Goal: Transaction & Acquisition: Purchase product/service

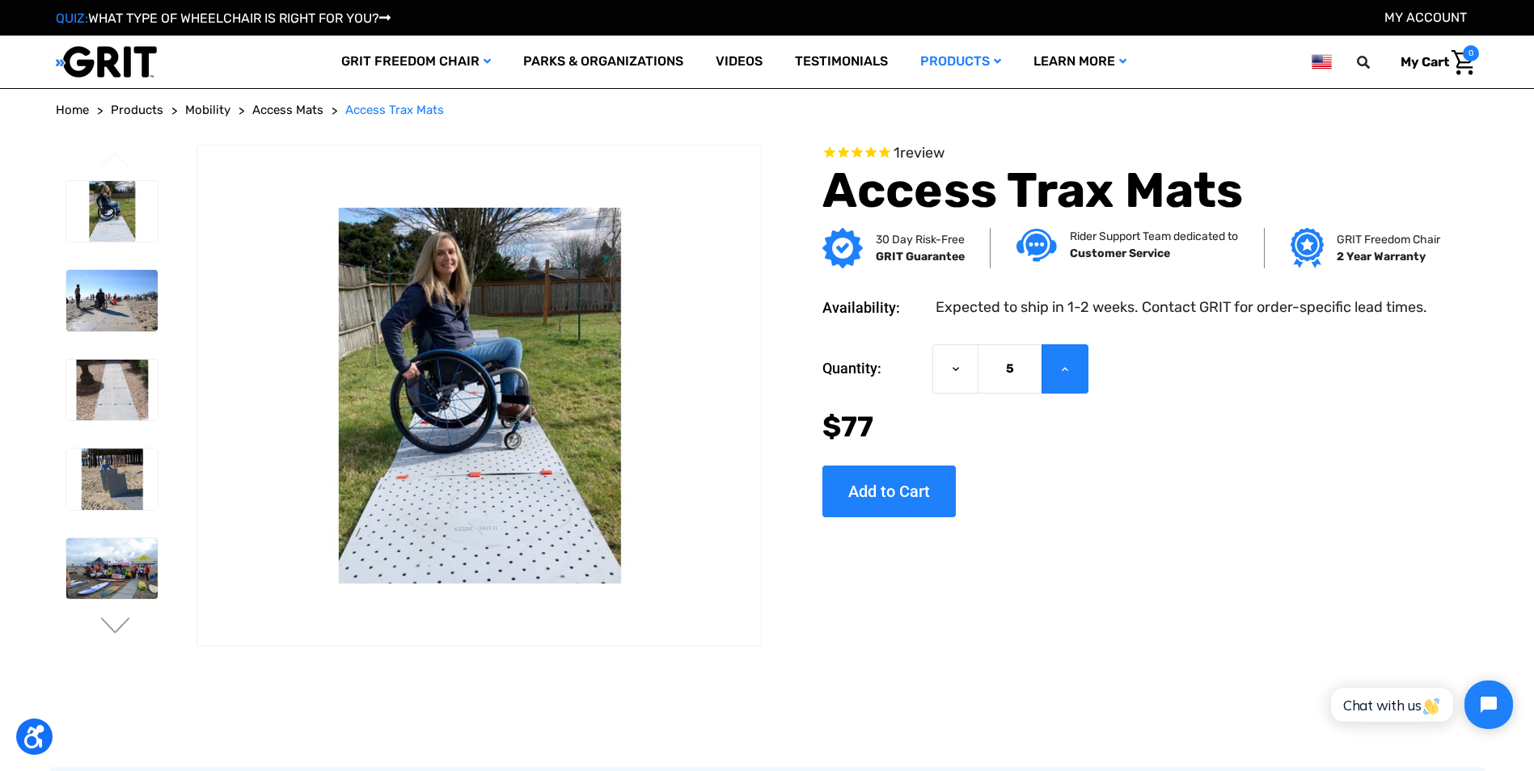
click at [1055, 369] on button "Increase Quantity of Access Trax Mats" at bounding box center [1064, 368] width 47 height 49
click at [949, 368] on icon at bounding box center [955, 369] width 13 height 13
click at [100, 570] on img at bounding box center [111, 568] width 91 height 61
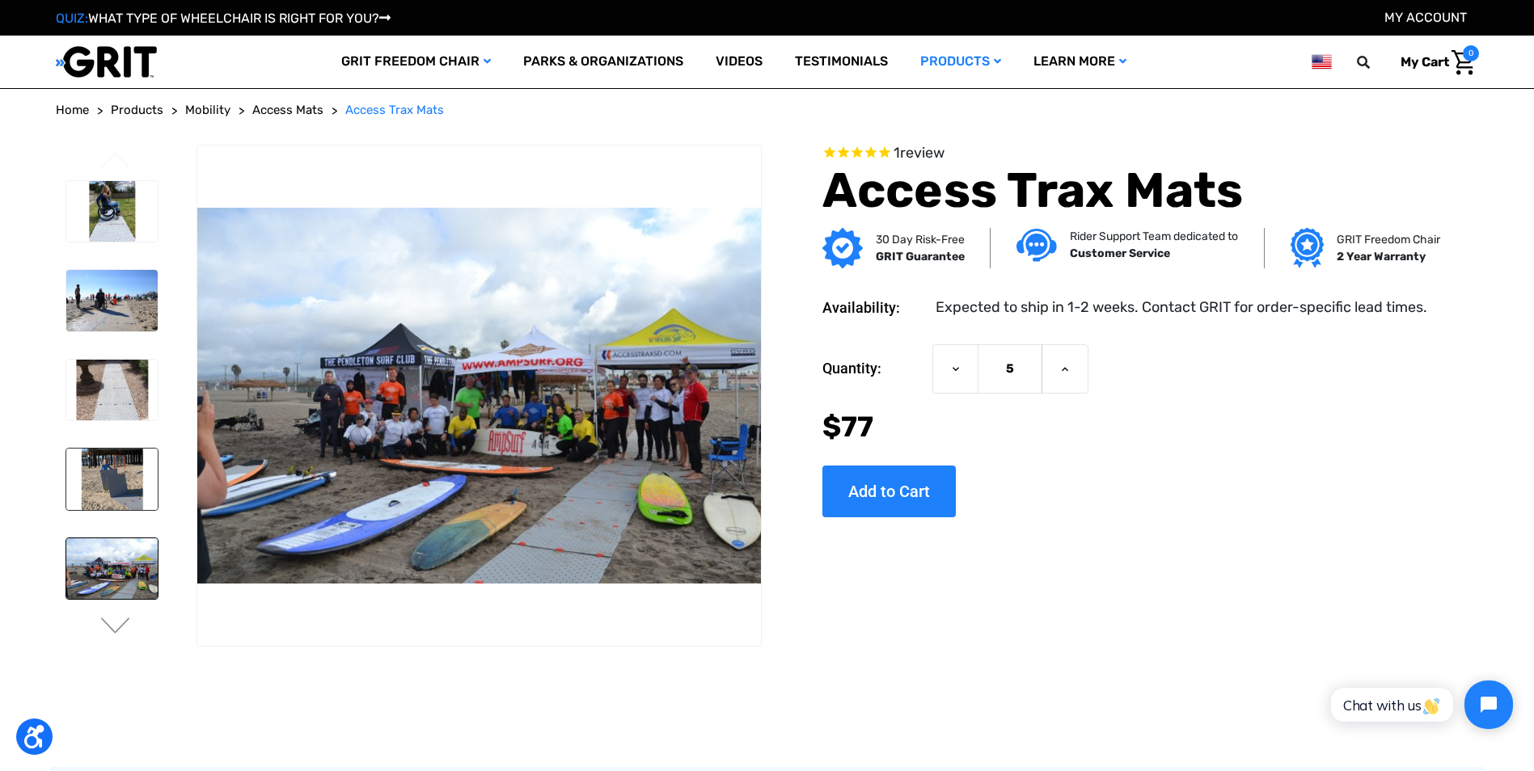
click at [103, 485] on img at bounding box center [111, 479] width 91 height 61
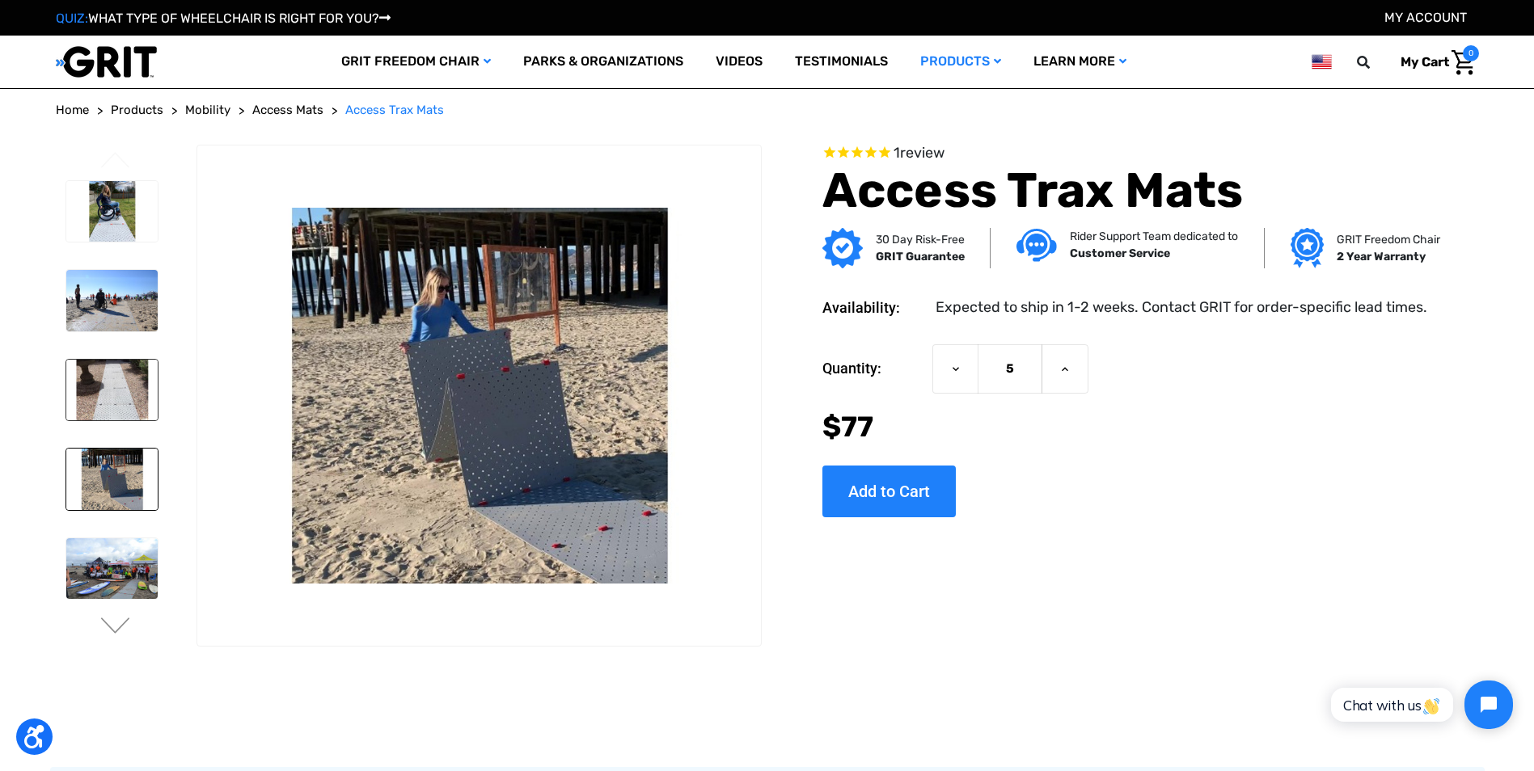
click at [106, 399] on img at bounding box center [111, 390] width 91 height 61
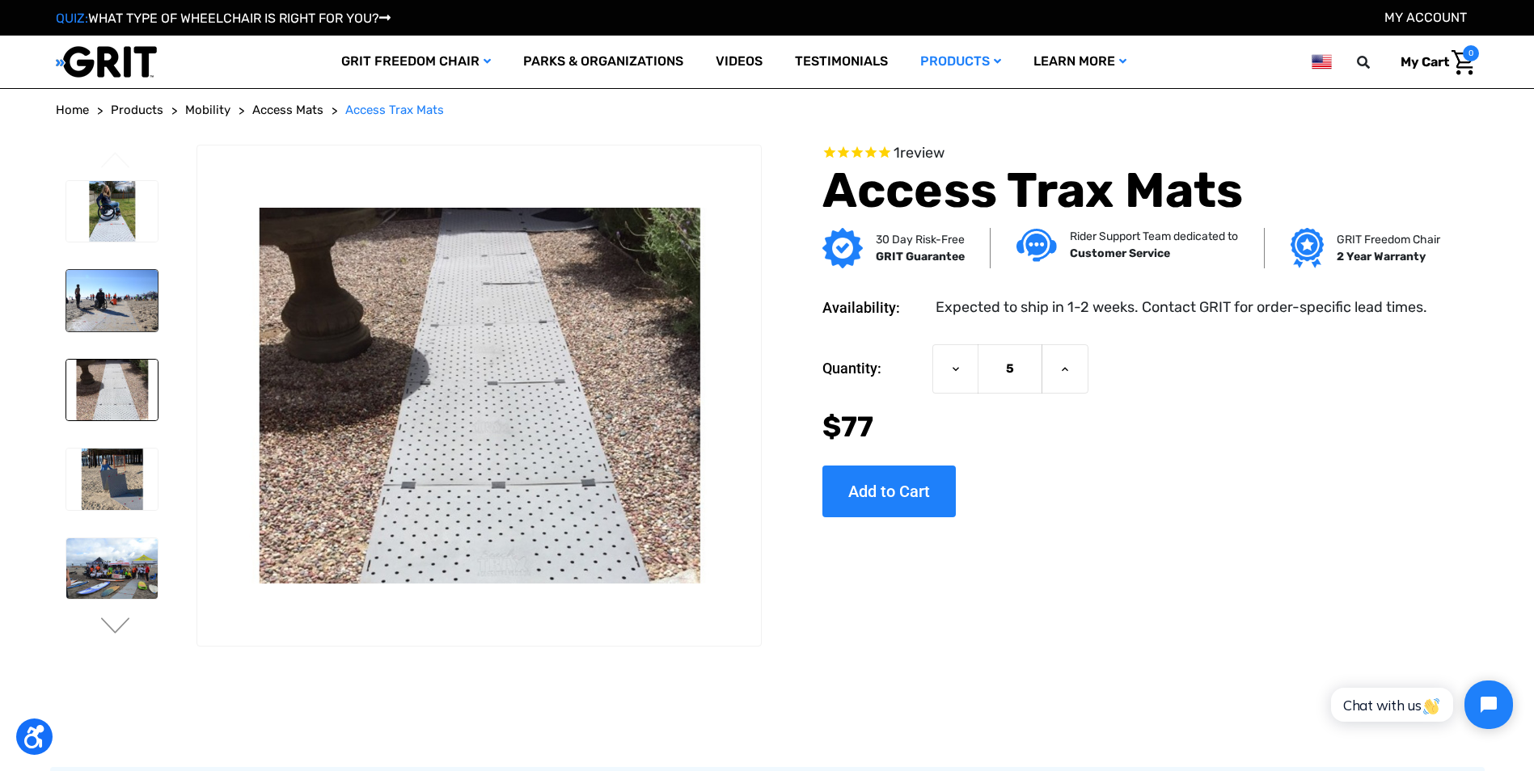
click at [104, 301] on img at bounding box center [111, 300] width 91 height 61
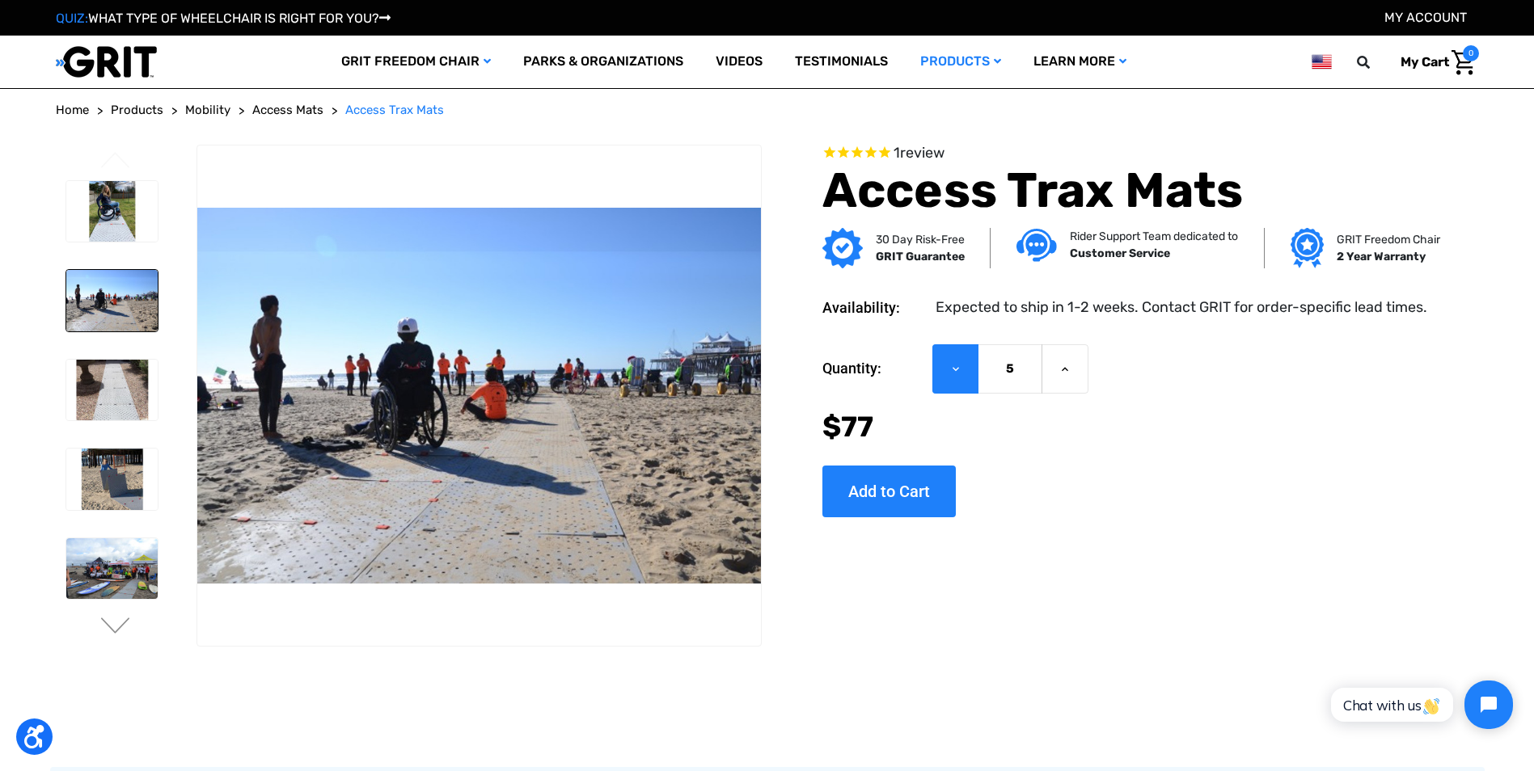
click at [965, 370] on button "Decrease Quantity of Access Trax Mats" at bounding box center [955, 368] width 46 height 49
click at [1070, 368] on icon at bounding box center [1064, 369] width 13 height 13
click at [944, 370] on button "Decrease Quantity of Access Trax Mats" at bounding box center [955, 368] width 46 height 49
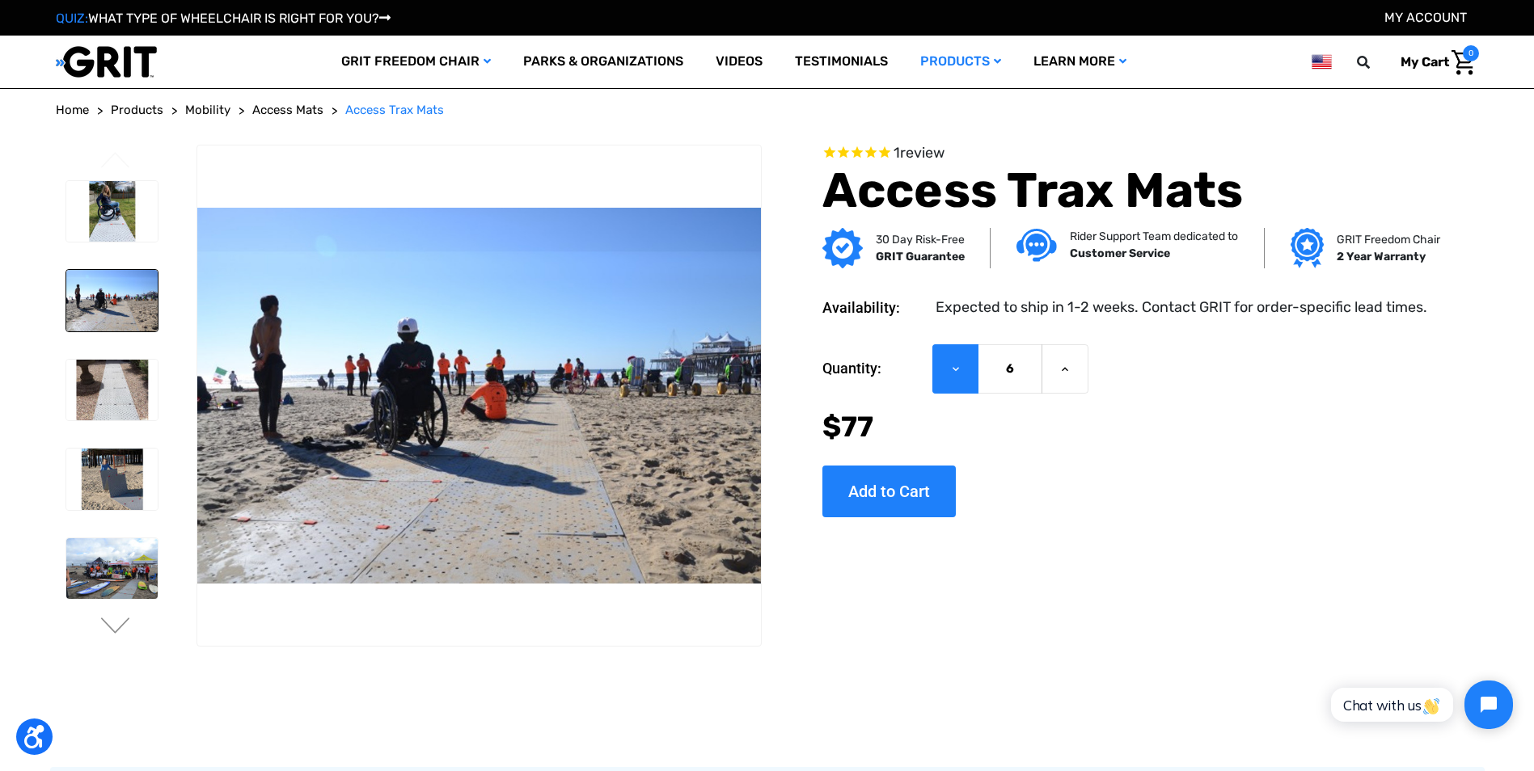
type input "5"
click at [944, 370] on button "Decrease Quantity of Access Trax Mats" at bounding box center [955, 368] width 46 height 49
click at [894, 502] on input "Add to Cart" at bounding box center [888, 492] width 133 height 52
type input "Add to Cart"
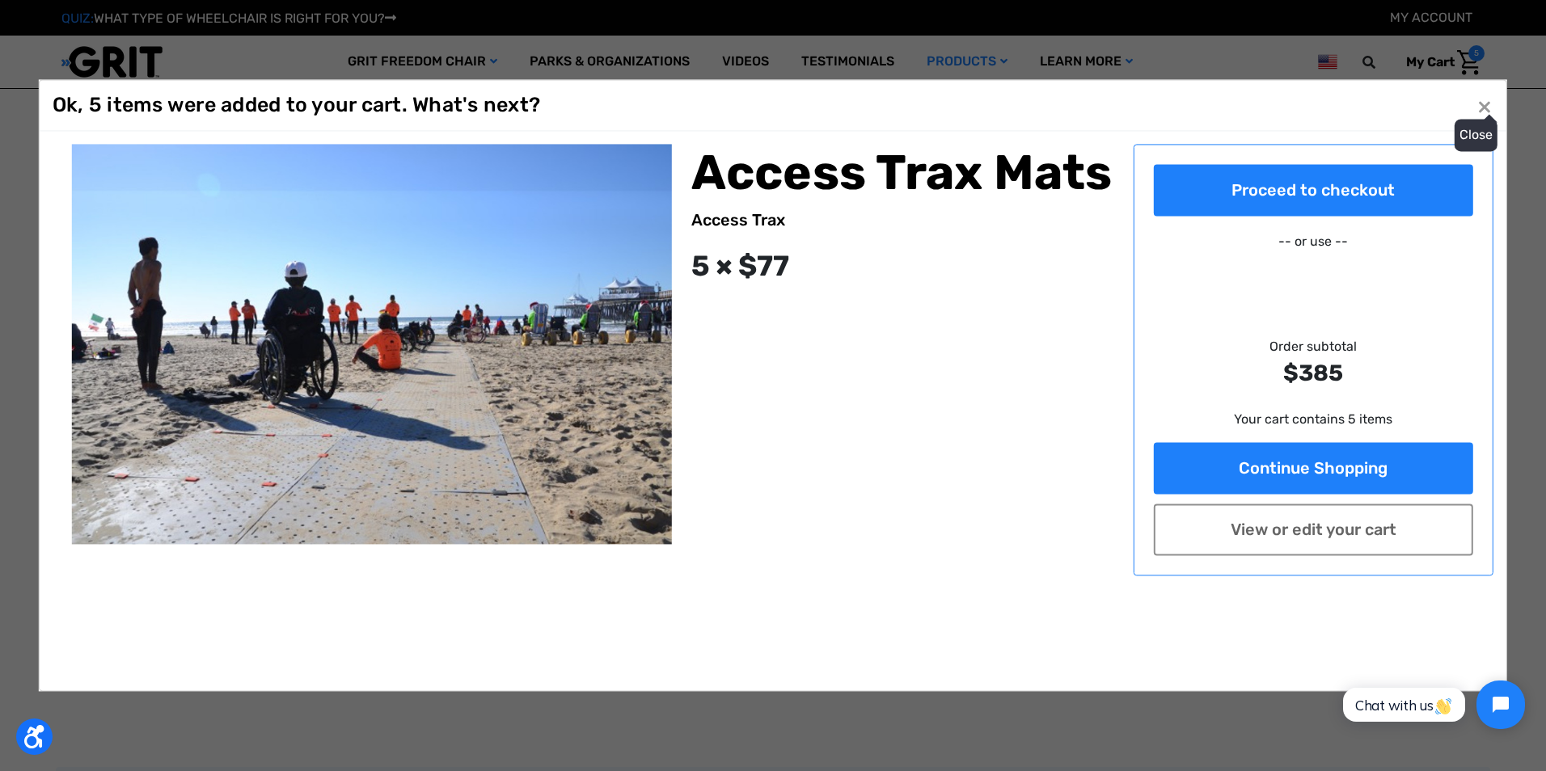
click at [1488, 110] on button "Close ×" at bounding box center [1484, 106] width 26 height 26
